Goal: Task Accomplishment & Management: Complete application form

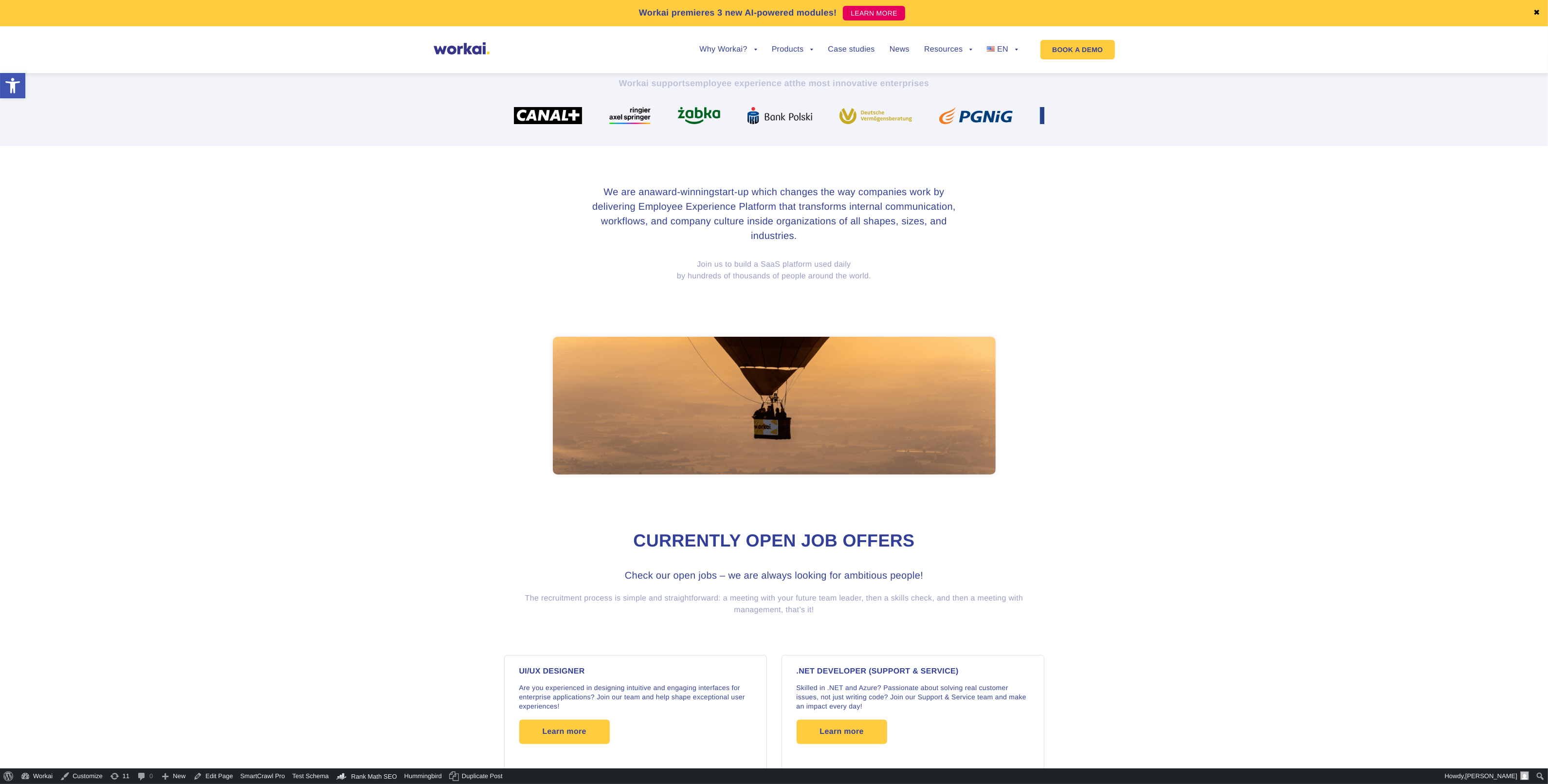
scroll to position [487, 0]
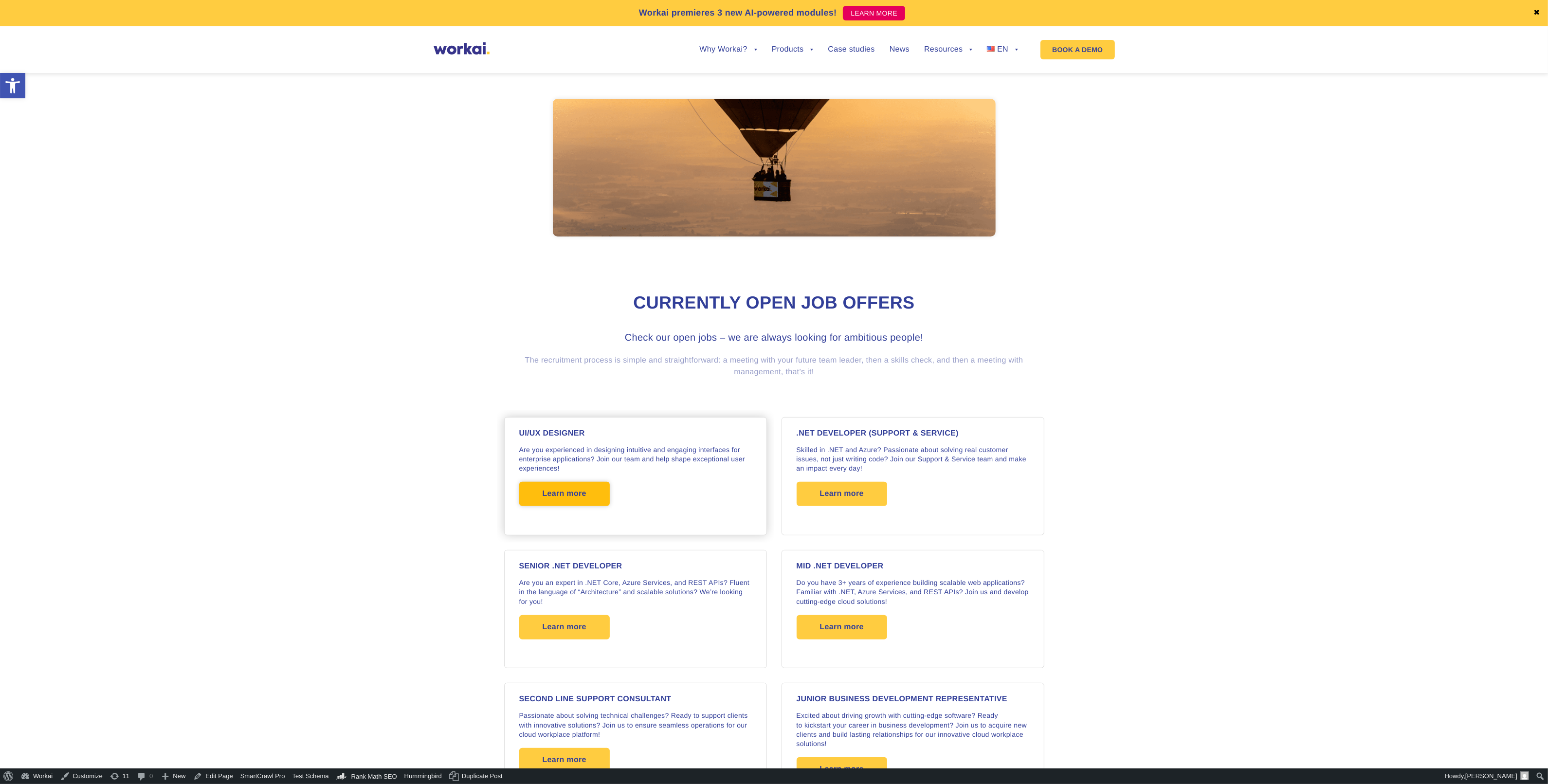
click at [580, 505] on span "Learn more" at bounding box center [564, 494] width 44 height 24
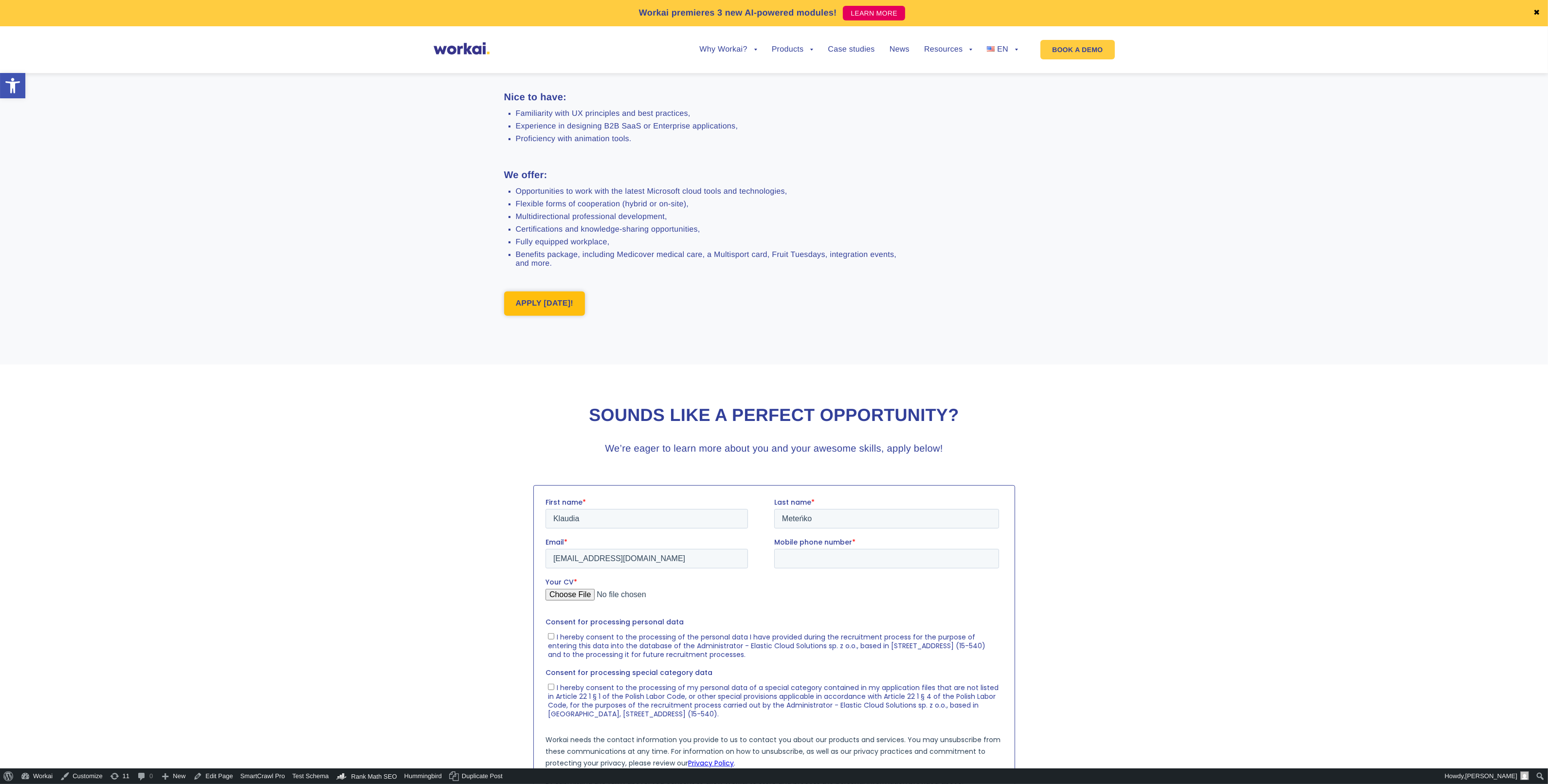
click at [569, 316] on link "APPLY TODAY!" at bounding box center [544, 303] width 81 height 24
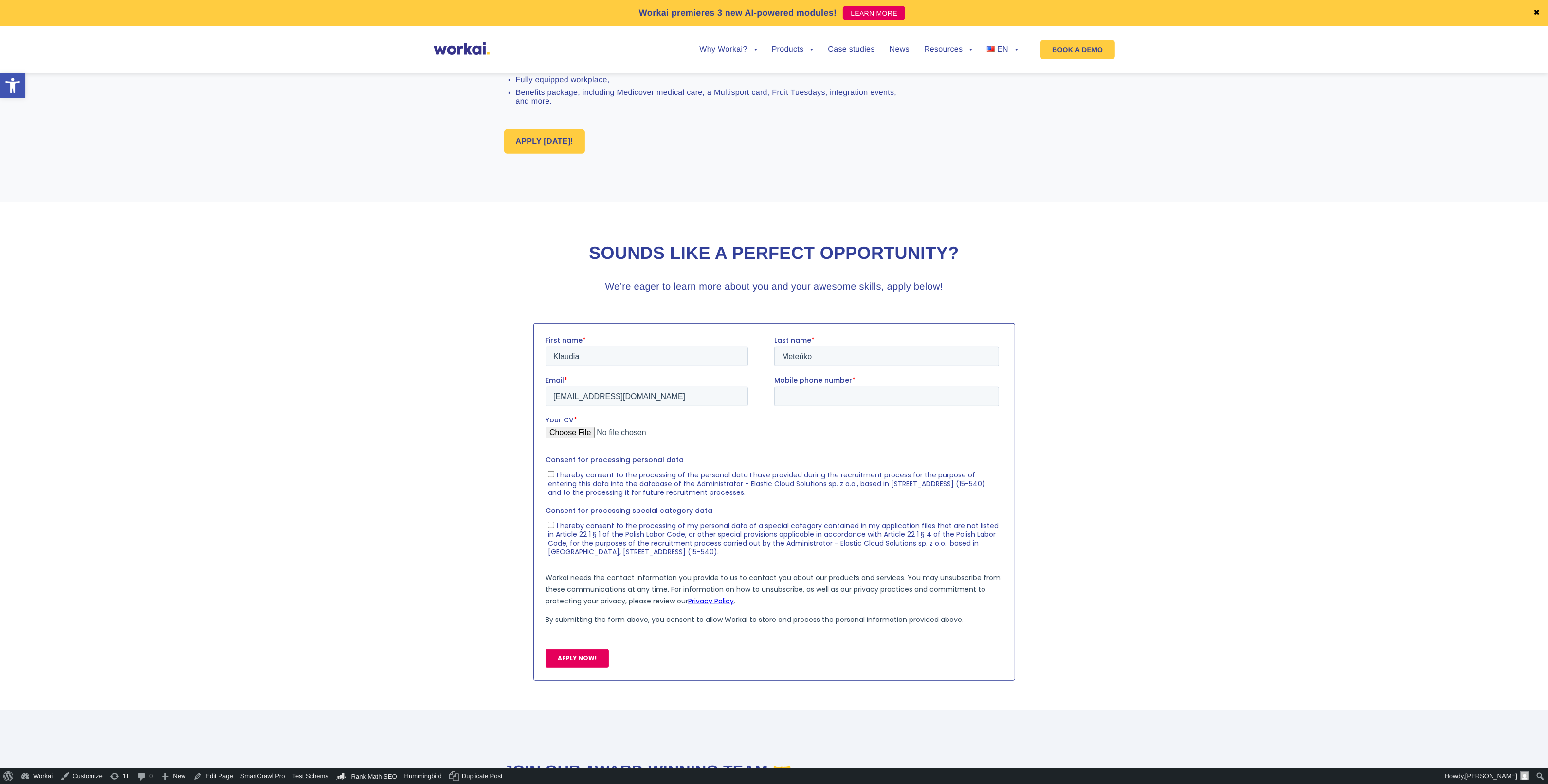
scroll to position [831, 0]
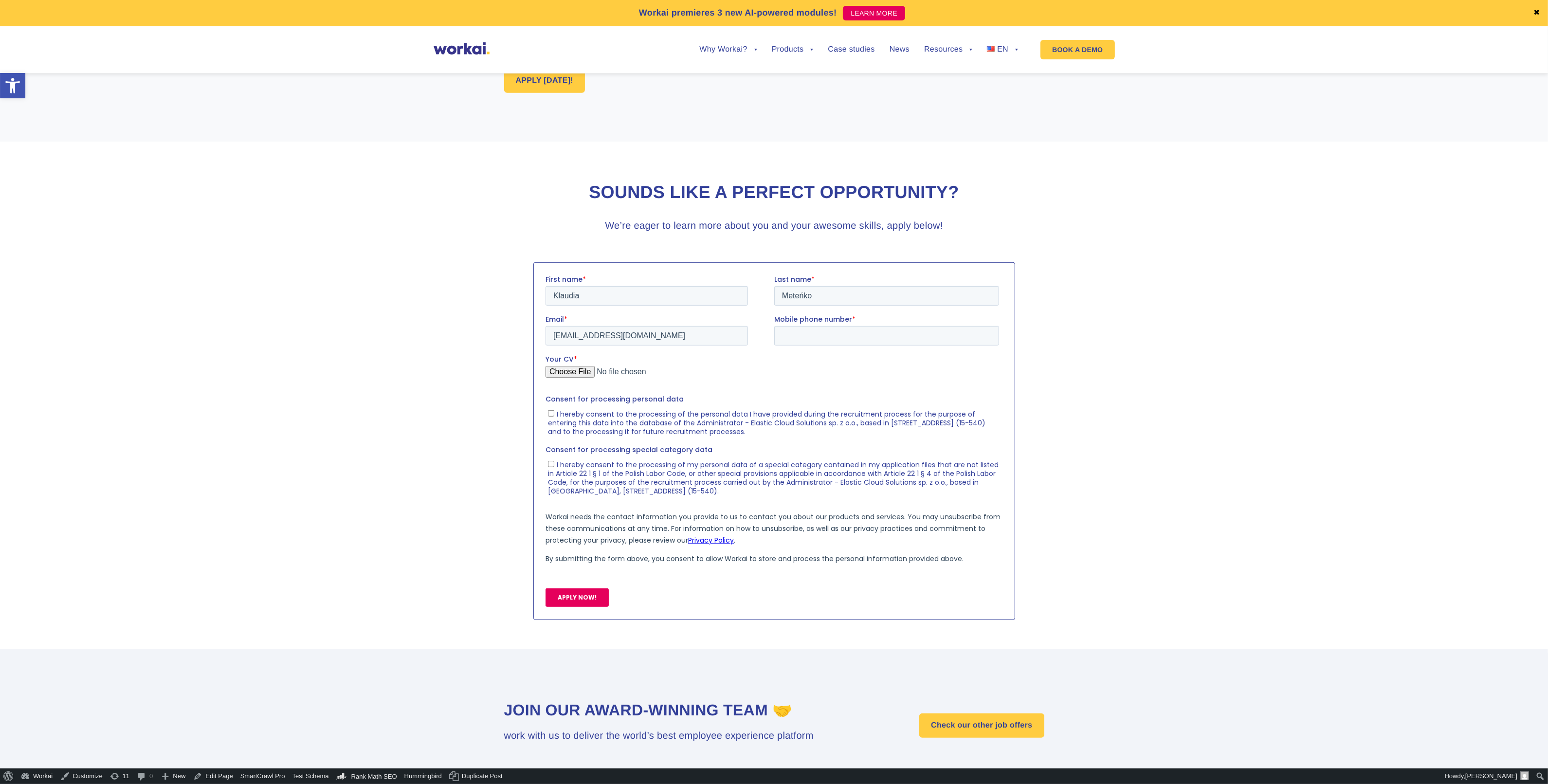
scroll to position [608, 0]
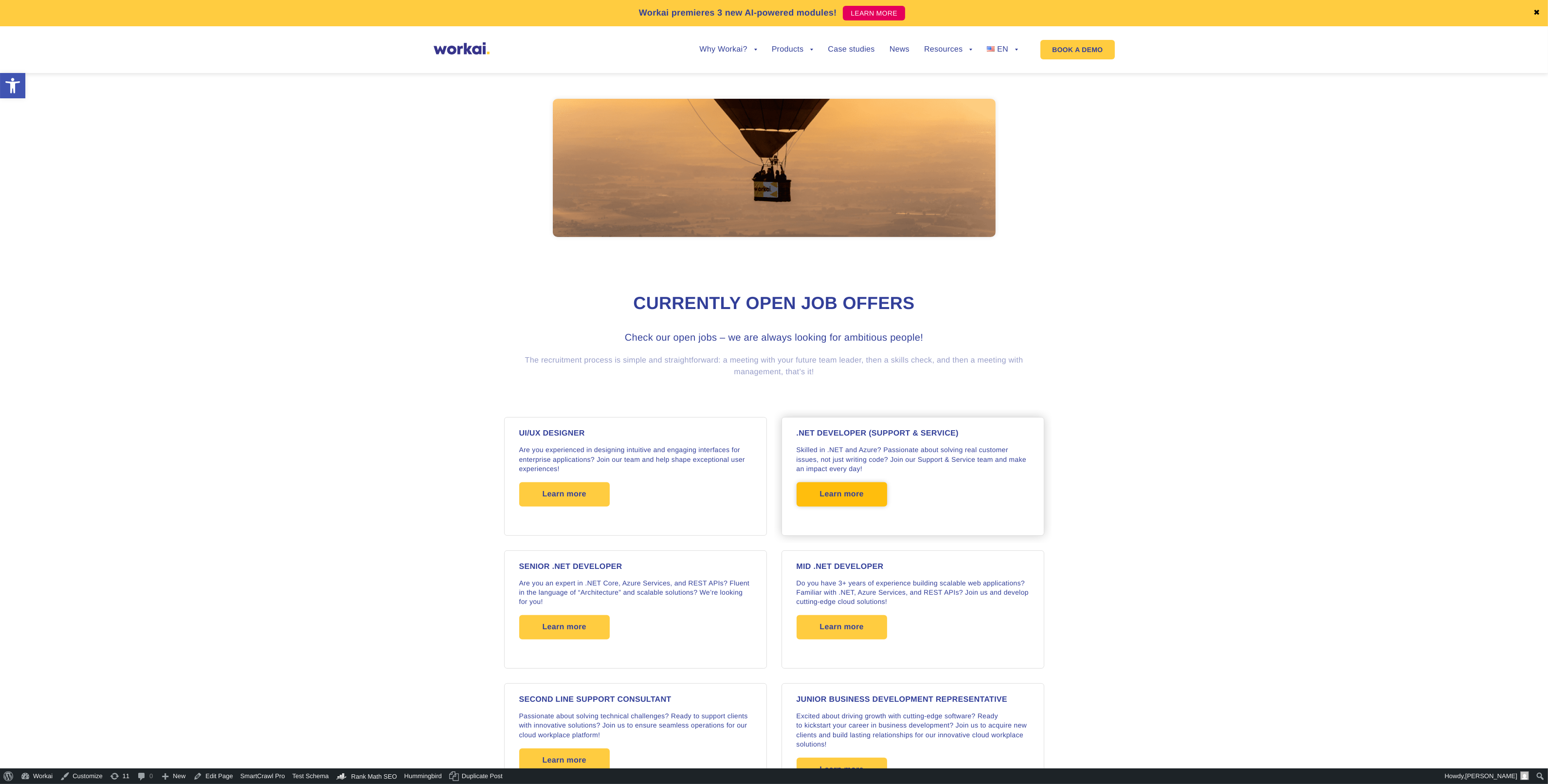
click at [865, 506] on span "Learn more" at bounding box center [842, 494] width 91 height 24
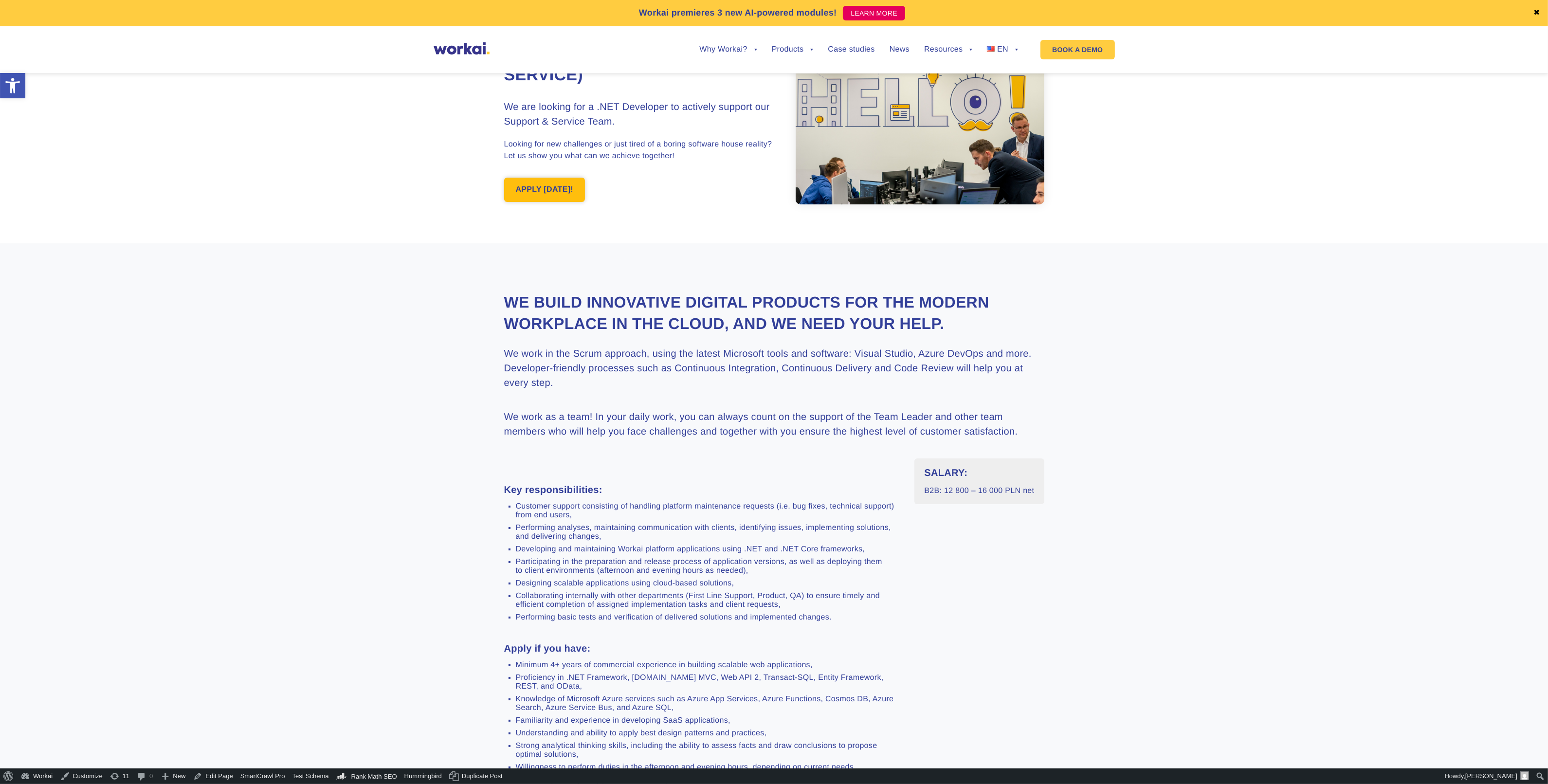
click at [564, 190] on link "APPLY TODAY!" at bounding box center [544, 190] width 81 height 24
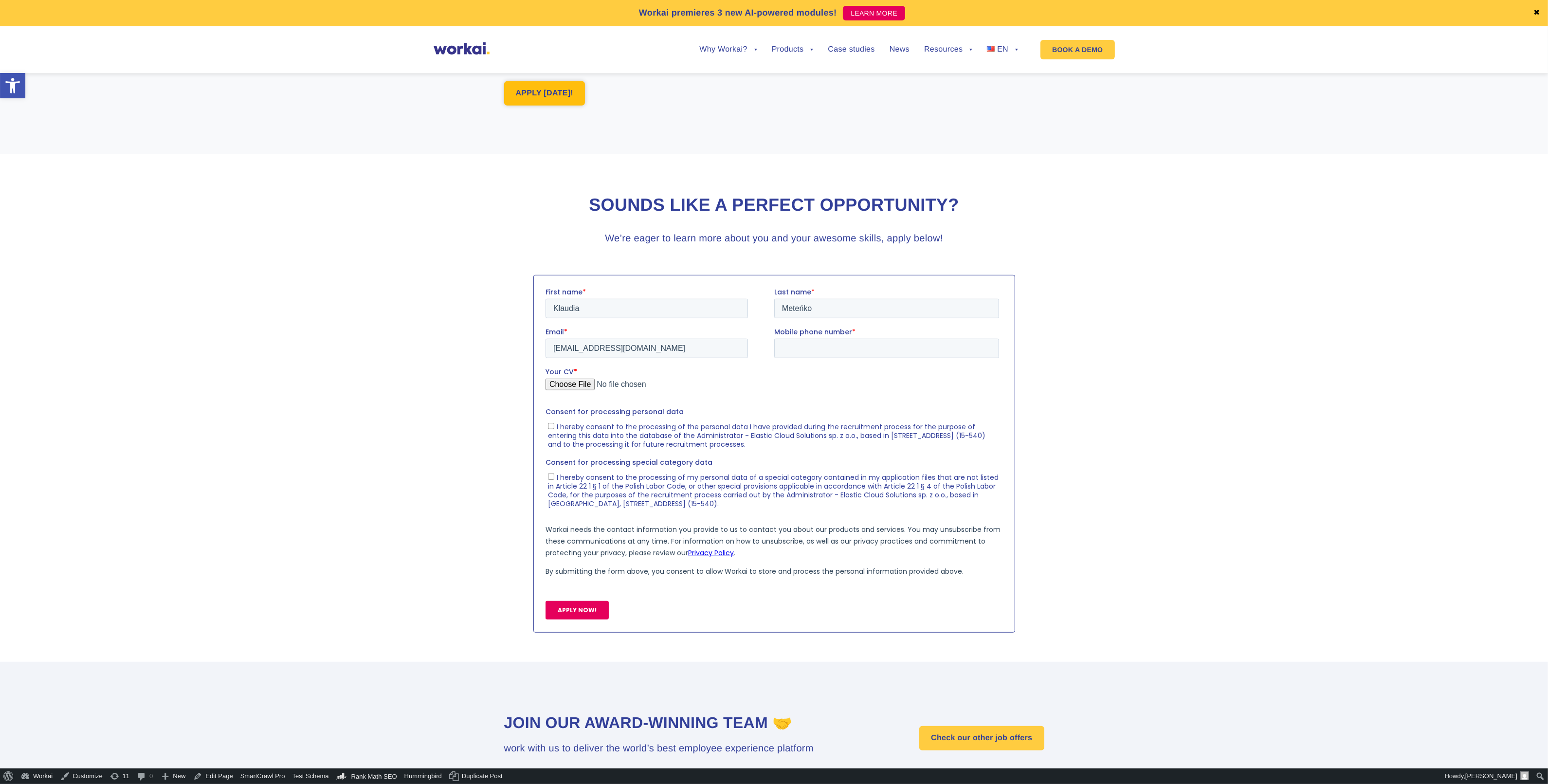
click at [561, 106] on link "APPLY TODAY!" at bounding box center [544, 93] width 81 height 24
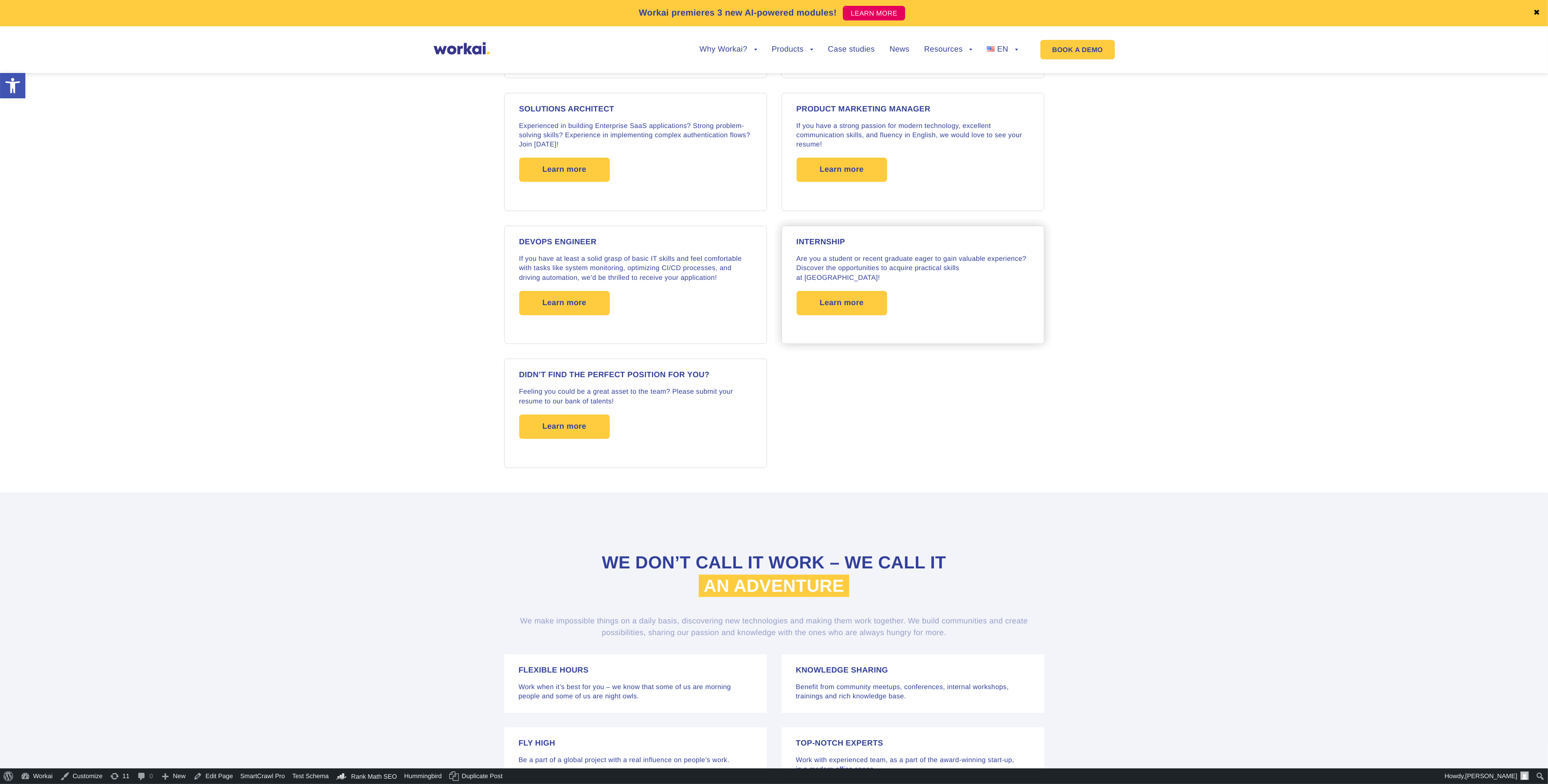
scroll to position [1484, 0]
click at [835, 297] on span "Learn more" at bounding box center [842, 303] width 44 height 24
